Goal: Navigation & Orientation: Locate item on page

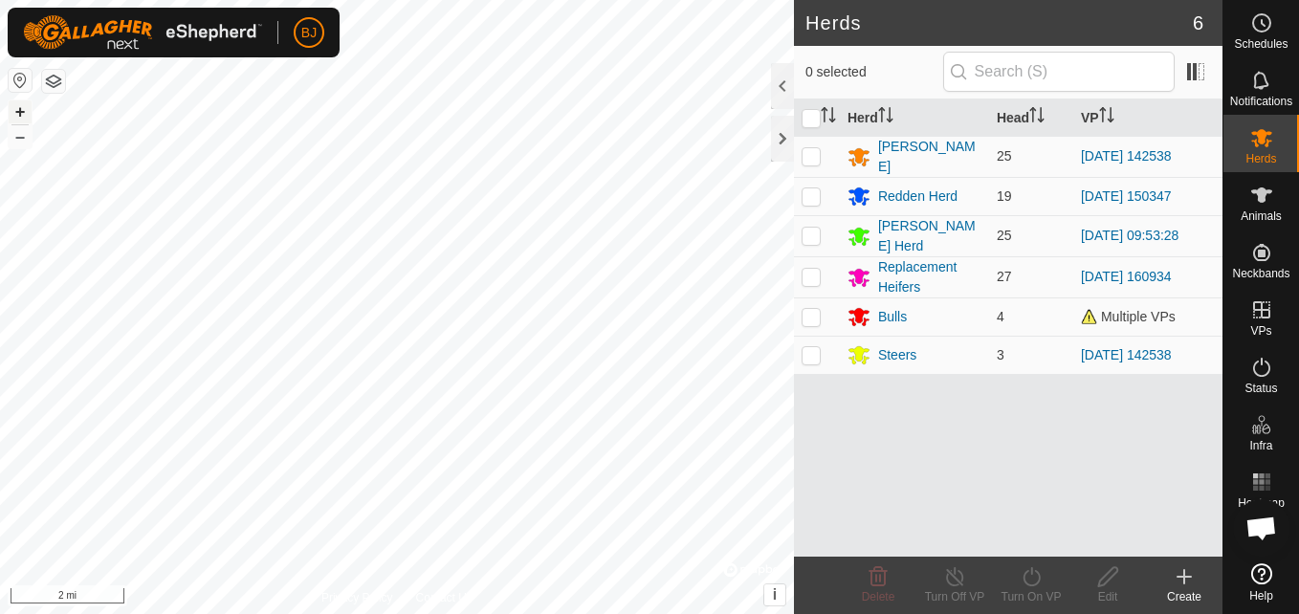
click at [21, 107] on button "+" at bounding box center [20, 111] width 23 height 23
click at [24, 108] on button "+" at bounding box center [20, 111] width 23 height 23
click at [17, 108] on button "+" at bounding box center [20, 111] width 23 height 23
click at [20, 113] on button "+" at bounding box center [20, 111] width 23 height 23
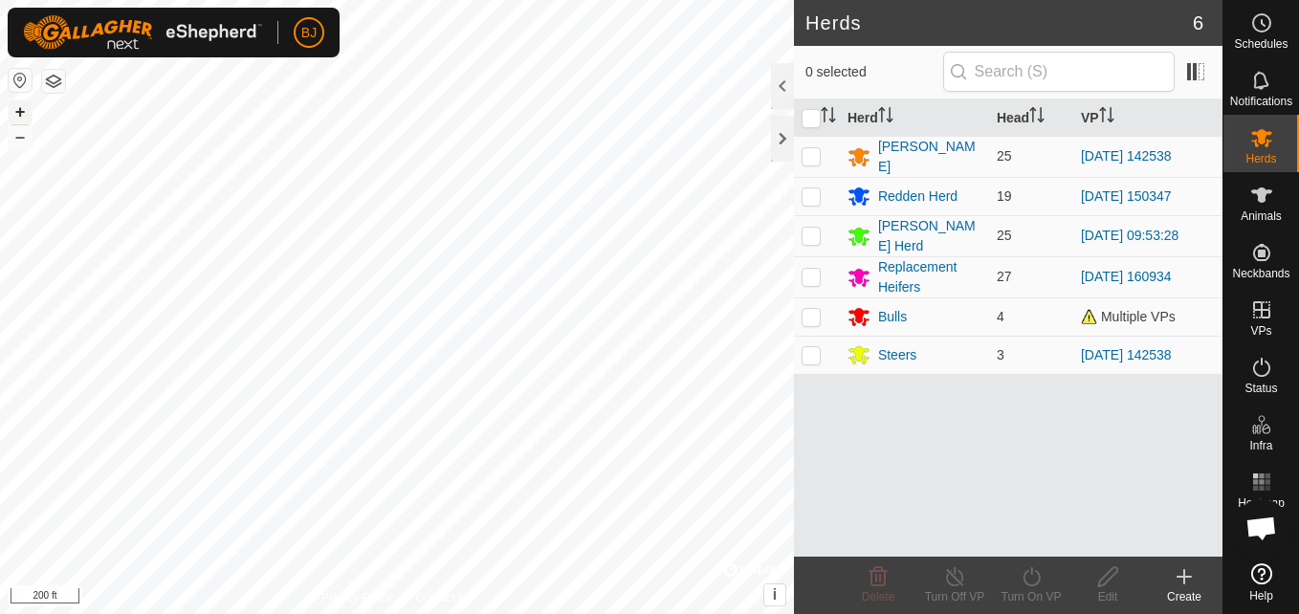
click at [19, 110] on button "+" at bounding box center [20, 111] width 23 height 23
click at [22, 108] on button "+" at bounding box center [20, 111] width 23 height 23
click at [18, 104] on button "+" at bounding box center [20, 111] width 23 height 23
click at [30, 146] on button "–" at bounding box center [20, 136] width 23 height 23
click at [15, 135] on button "–" at bounding box center [20, 136] width 23 height 23
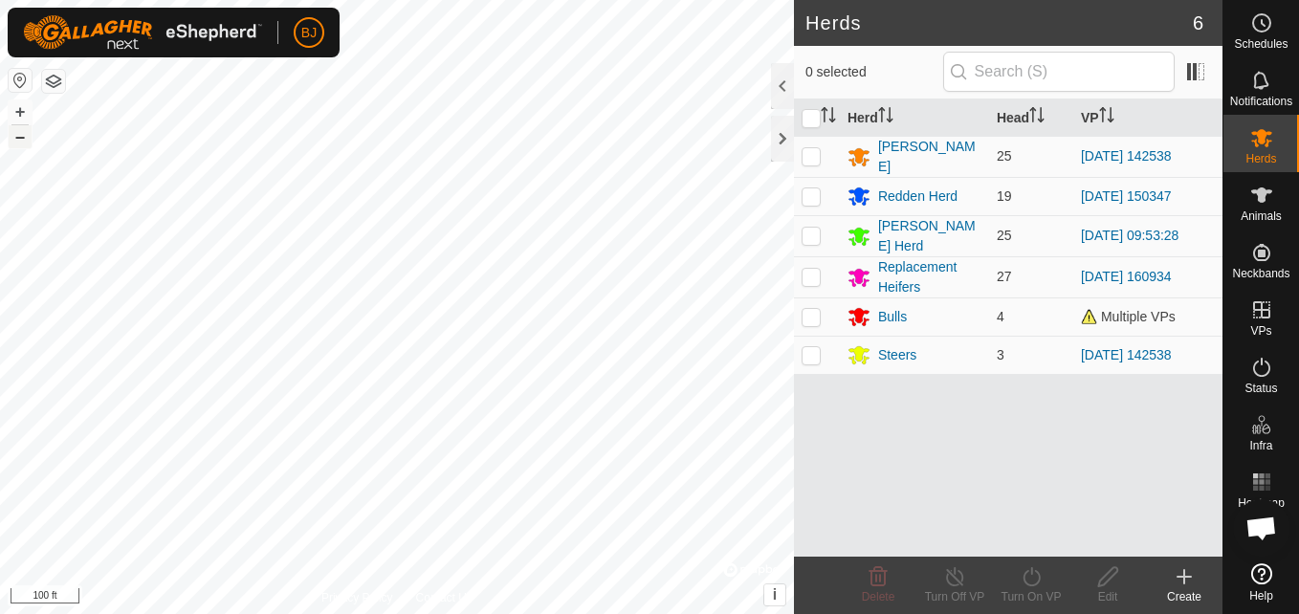
click at [15, 135] on button "–" at bounding box center [20, 136] width 23 height 23
click at [25, 134] on button "–" at bounding box center [20, 136] width 23 height 23
click at [17, 111] on button "+" at bounding box center [20, 111] width 23 height 23
click at [21, 107] on button "+" at bounding box center [20, 111] width 23 height 23
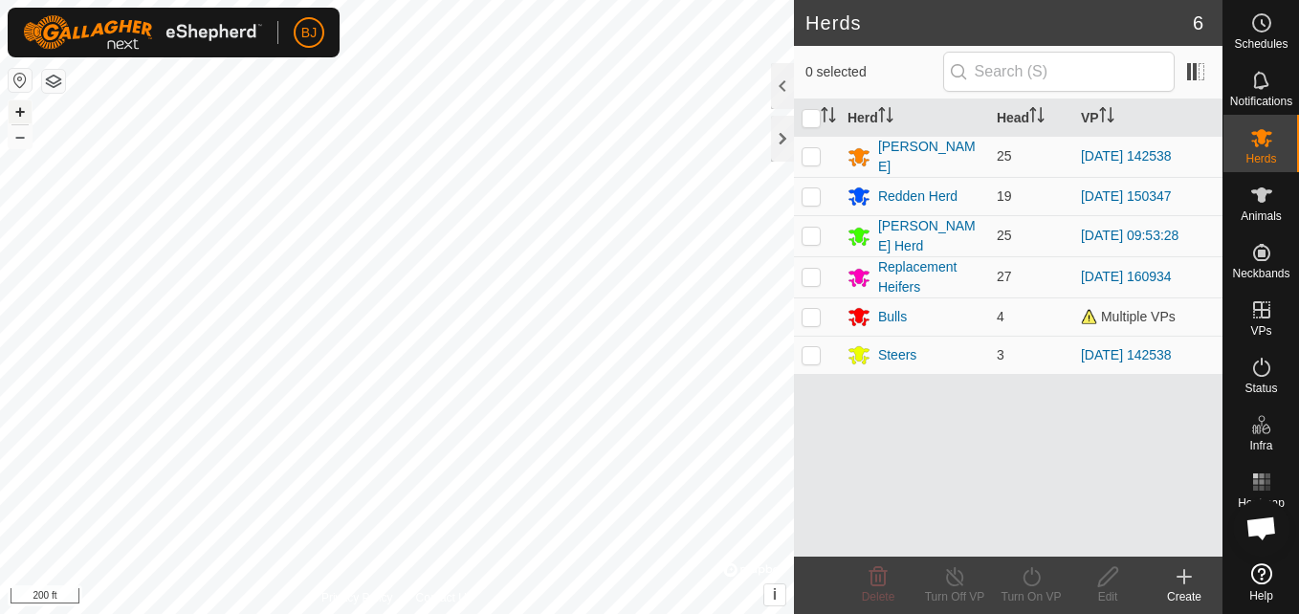
click at [21, 105] on button "+" at bounding box center [20, 111] width 23 height 23
click at [14, 106] on button "+" at bounding box center [20, 111] width 23 height 23
click at [12, 140] on button "–" at bounding box center [20, 136] width 23 height 23
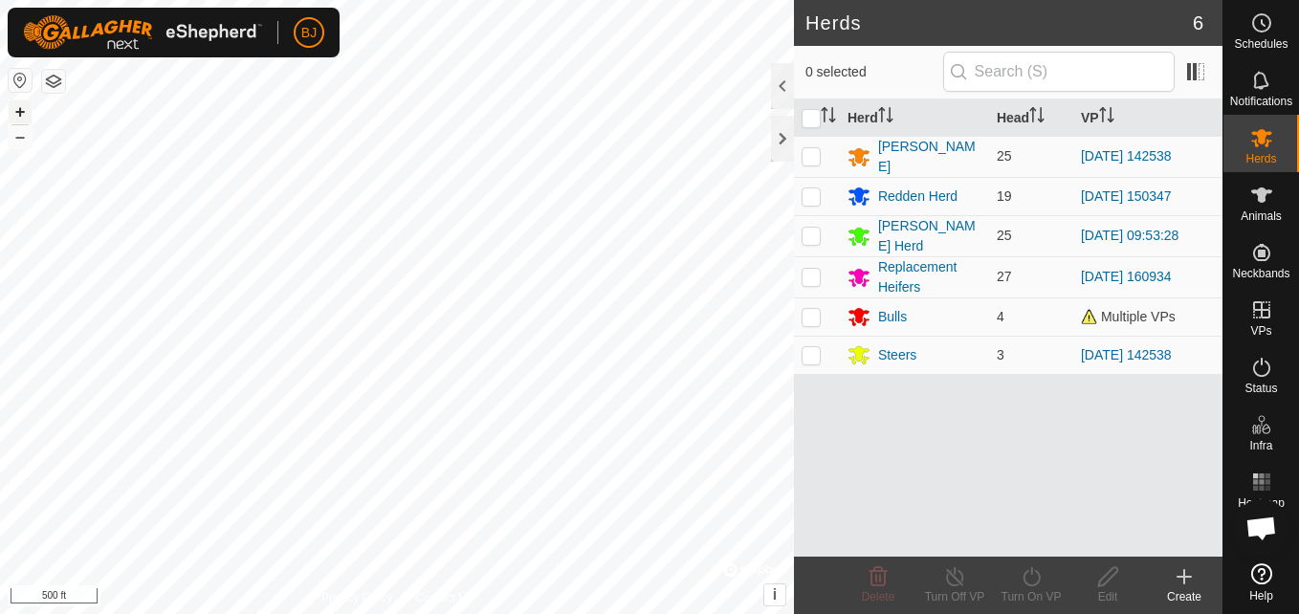
click at [23, 113] on button "+" at bounding box center [20, 111] width 23 height 23
